Goal: Information Seeking & Learning: Find specific fact

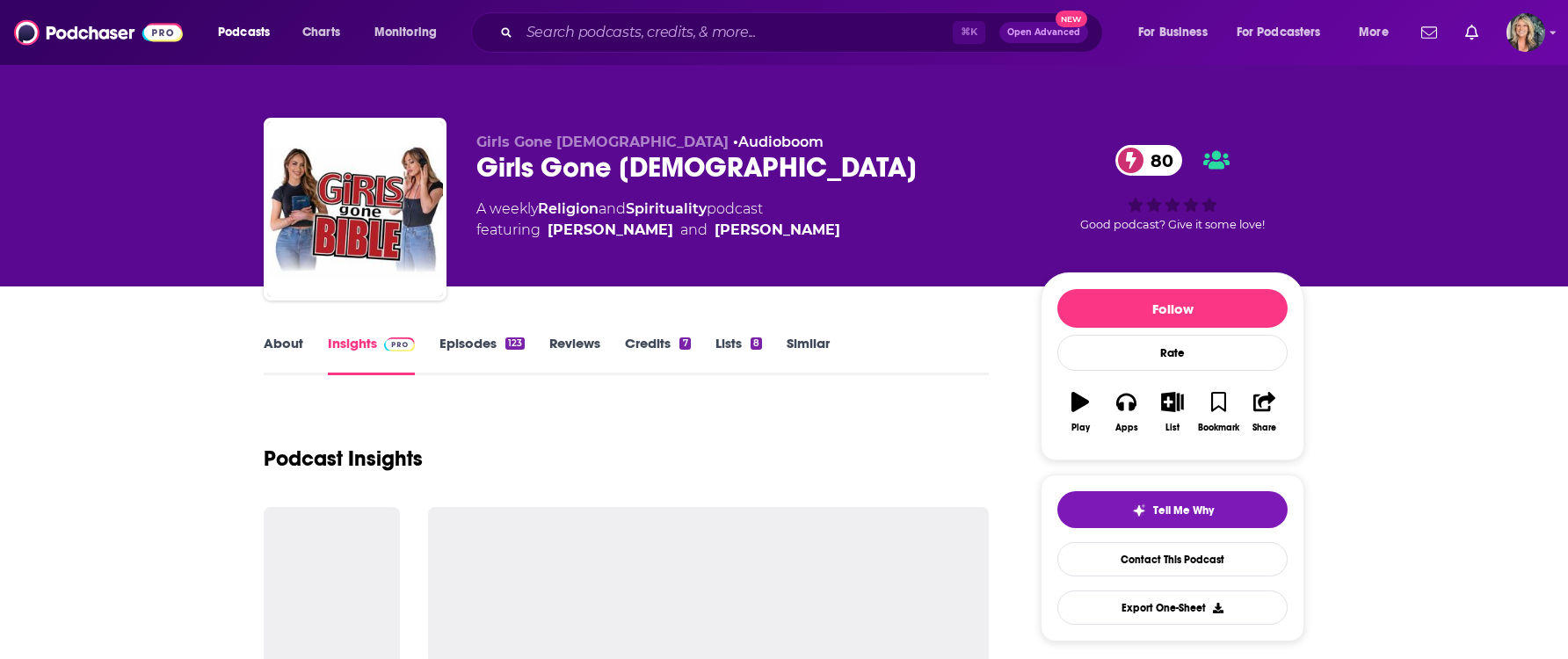
click at [582, 27] on input "Search podcasts, credits, & more..." at bounding box center [736, 32] width 434 height 28
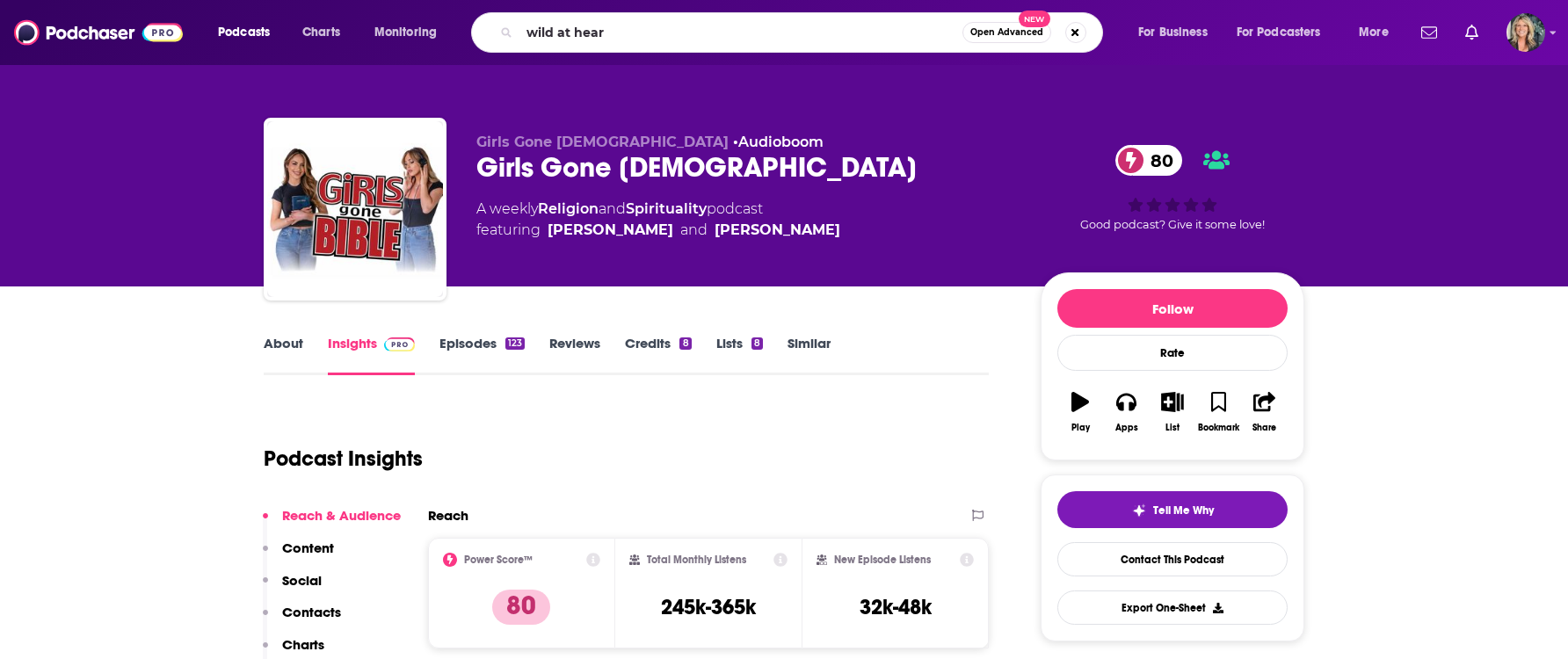
type input "wild at heart"
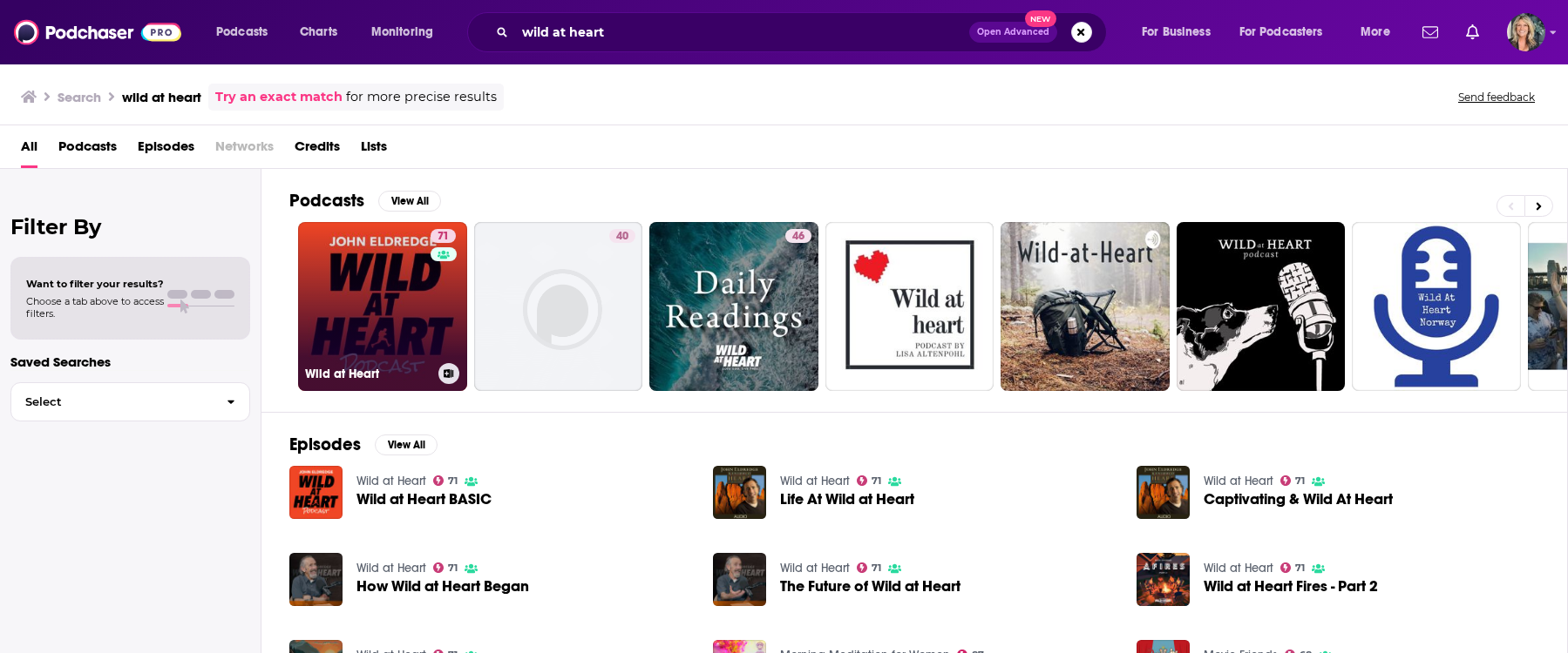
click at [414, 300] on link "71 Wild at Heart" at bounding box center [382, 306] width 169 height 169
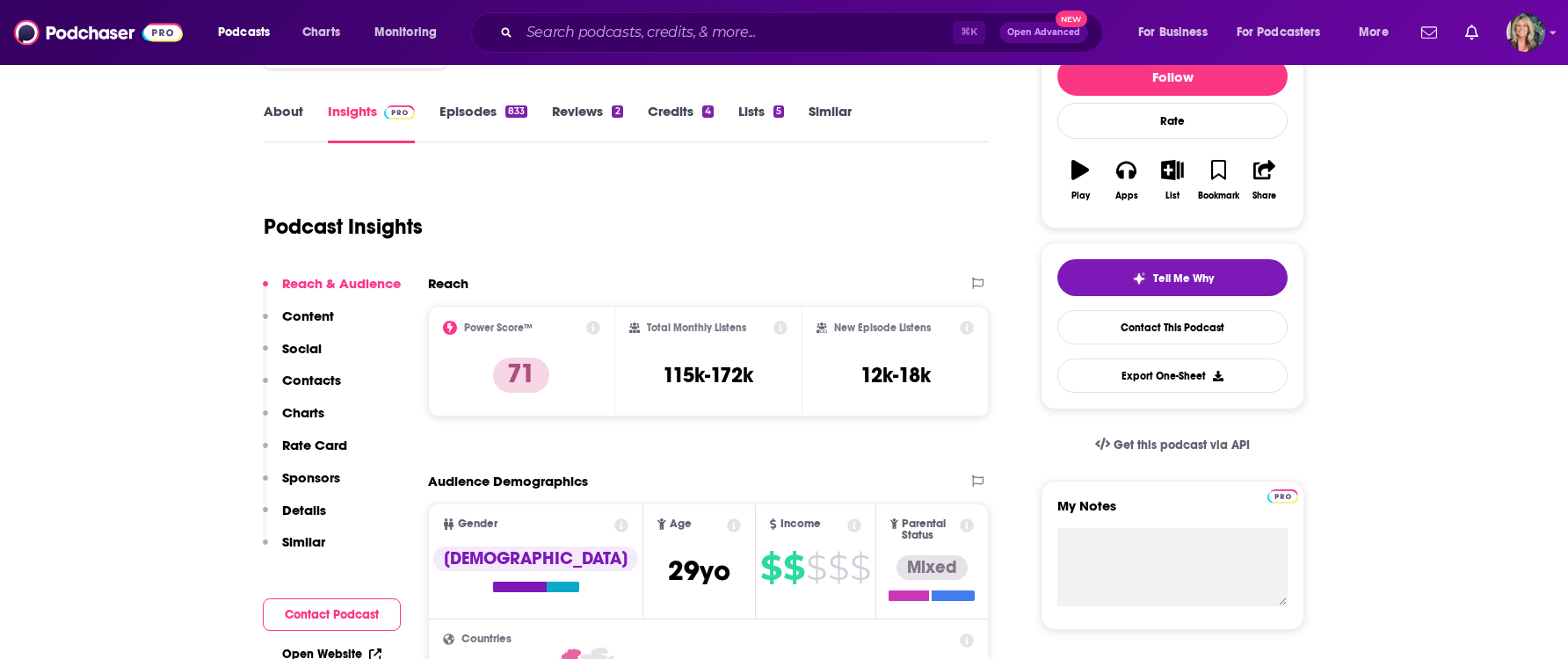
scroll to position [233, 0]
drag, startPoint x: 759, startPoint y: 367, endPoint x: 649, endPoint y: 371, distance: 110.1
click at [649, 371] on div "Total Monthly Listens 115k-172k" at bounding box center [709, 361] width 159 height 81
copy h3 "115k-172k"
